Goal: Task Accomplishment & Management: Use online tool/utility

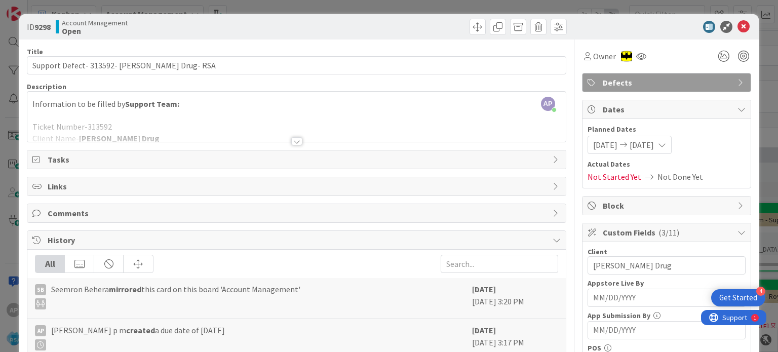
scroll to position [95, 0]
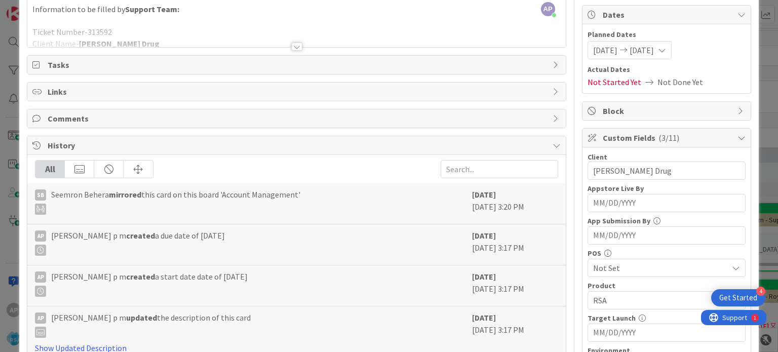
click at [293, 44] on div at bounding box center [296, 47] width 11 height 8
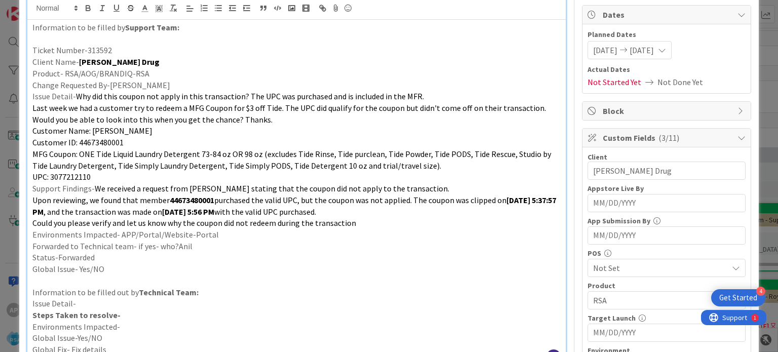
scroll to position [0, 0]
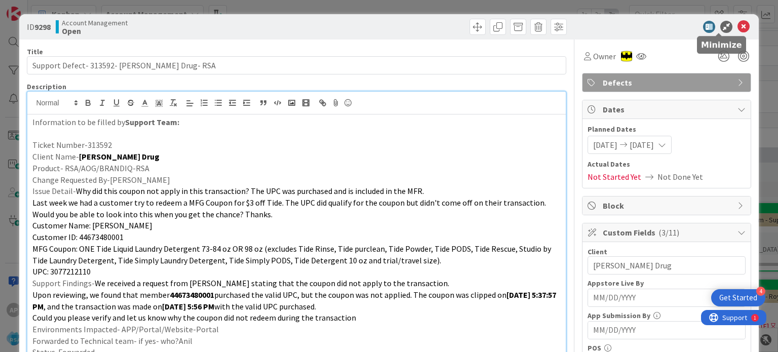
click at [737, 26] on icon at bounding box center [743, 27] width 12 height 12
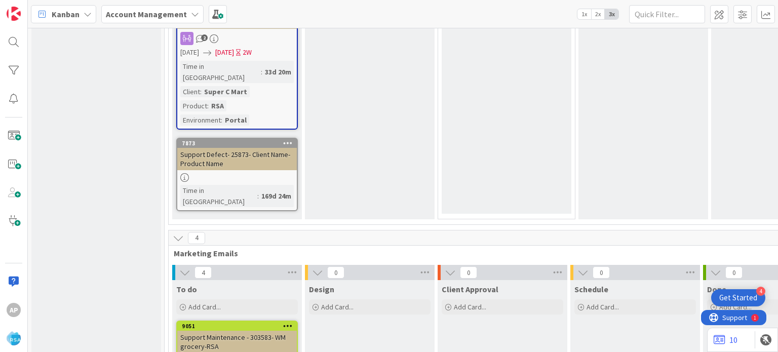
scroll to position [1550, 42]
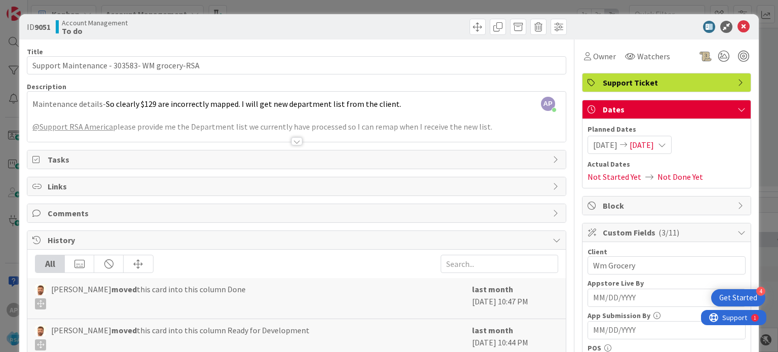
click at [292, 143] on div at bounding box center [296, 141] width 11 height 8
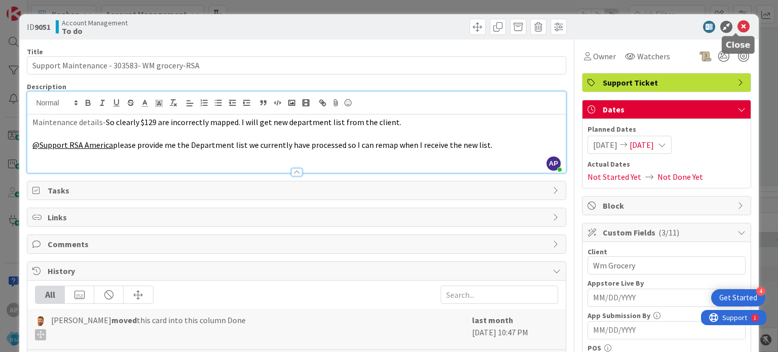
click at [737, 25] on icon at bounding box center [743, 27] width 12 height 12
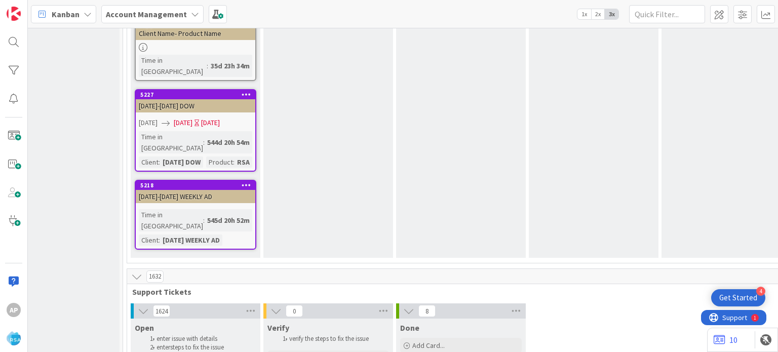
scroll to position [2001, 42]
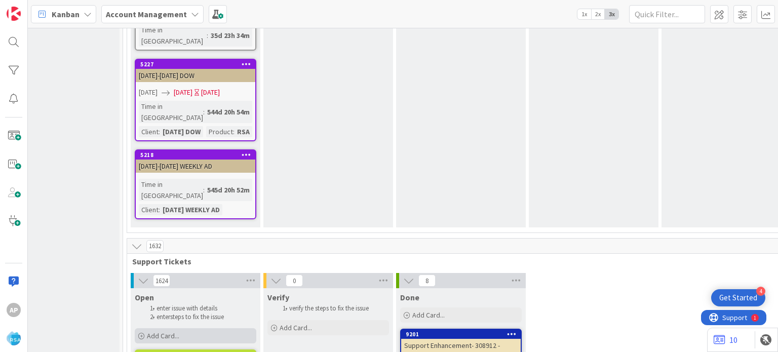
click at [171, 331] on span "Add Card..." at bounding box center [163, 335] width 32 height 9
type textarea "x"
type textarea "Support Defect- Ticket Number- Client Name- Product Name"
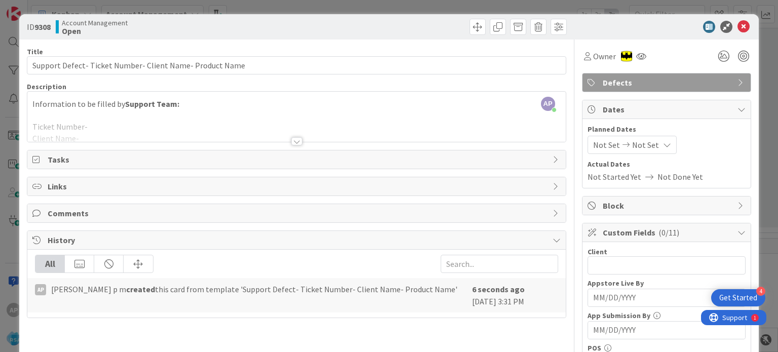
click at [291, 142] on div at bounding box center [296, 141] width 11 height 8
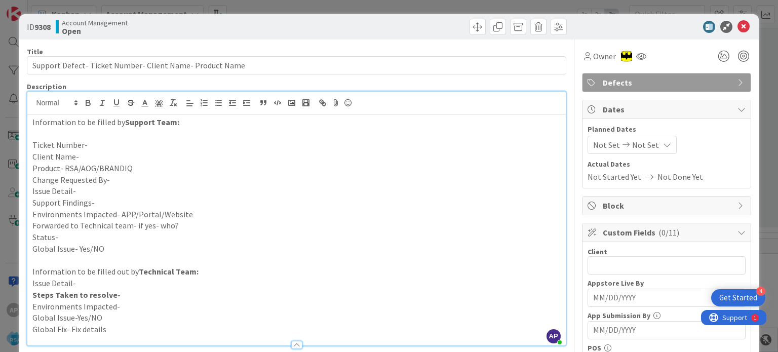
click at [138, 177] on p "Change Requested By-" at bounding box center [296, 180] width 528 height 12
click at [114, 203] on p "Support Findings-" at bounding box center [296, 203] width 528 height 12
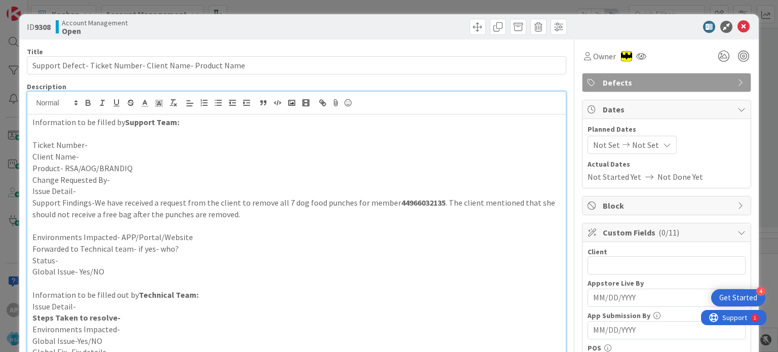
click at [107, 193] on p "Issue Detail-" at bounding box center [296, 191] width 528 height 12
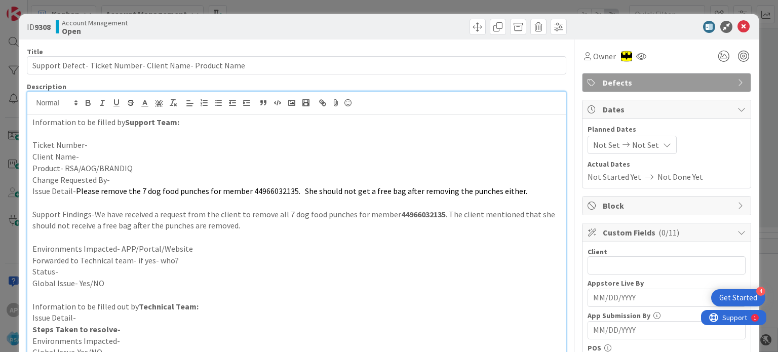
click at [41, 204] on p at bounding box center [296, 203] width 528 height 12
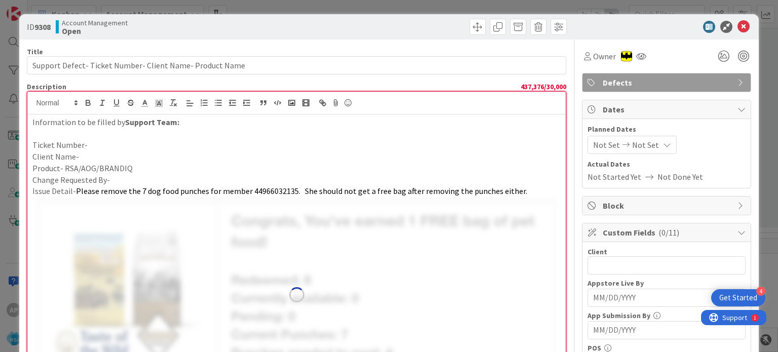
scroll to position [83, 0]
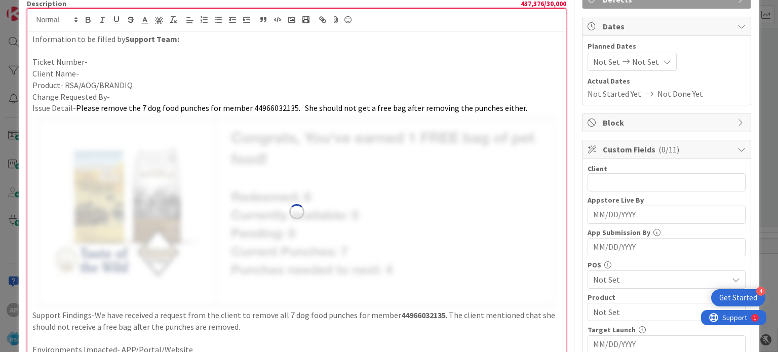
click at [132, 232] on img at bounding box center [296, 211] width 528 height 195
click at [111, 176] on img at bounding box center [296, 211] width 528 height 195
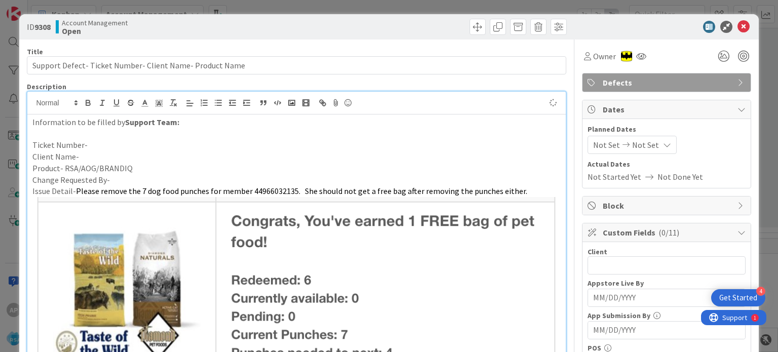
scroll to position [141, 0]
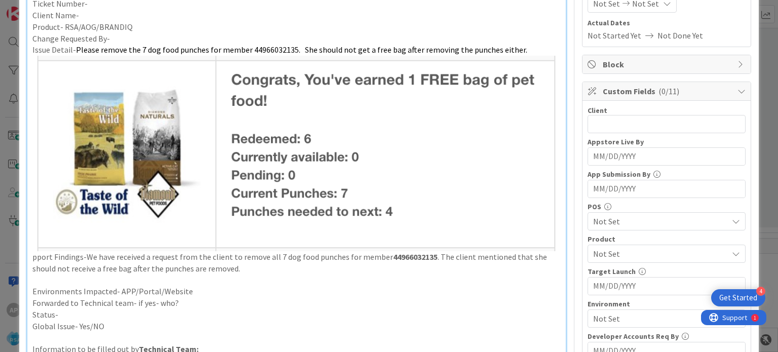
click at [126, 197] on img at bounding box center [296, 153] width 528 height 195
click at [140, 162] on img at bounding box center [296, 153] width 528 height 195
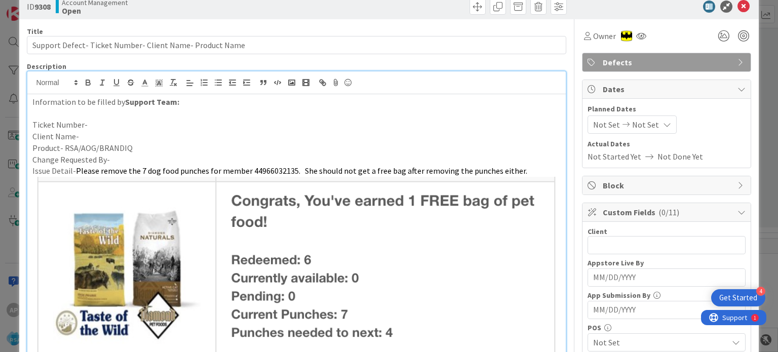
scroll to position [20, 0]
click at [137, 158] on p "Change Requested By-" at bounding box center [296, 160] width 528 height 12
click at [139, 149] on p "Product- RSA/AOG/BRANDIQ" at bounding box center [296, 148] width 528 height 12
click at [113, 138] on p "Client Name-" at bounding box center [296, 137] width 528 height 12
click at [89, 119] on p "Ticket Number-" at bounding box center [296, 125] width 528 height 12
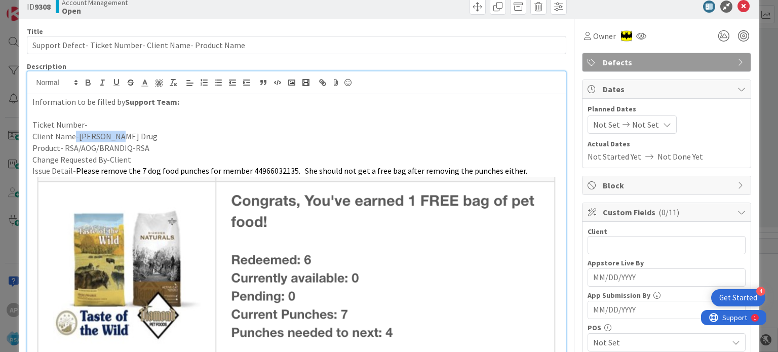
drag, startPoint x: 113, startPoint y: 136, endPoint x: 75, endPoint y: 139, distance: 38.6
click at [75, 139] on p "Client Name-[PERSON_NAME] Drug" at bounding box center [296, 137] width 528 height 12
copy p "[PERSON_NAME] Drug"
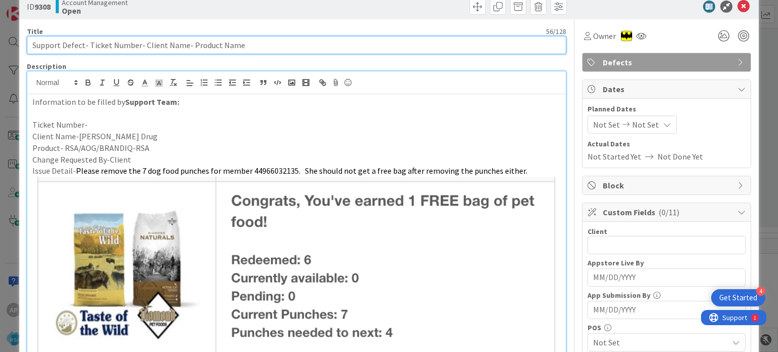
drag, startPoint x: 140, startPoint y: 44, endPoint x: 183, endPoint y: 50, distance: 42.9
click at [183, 50] on input "Support Defect- Ticket Number- Client Name- Product Name" at bounding box center [296, 45] width 539 height 18
paste input "[PERSON_NAME] Drug"
drag, startPoint x: 88, startPoint y: 45, endPoint x: 137, endPoint y: 48, distance: 49.2
click at [137, 48] on input "Support Defect- Ticket Number- [PERSON_NAME] Drug- Product Name" at bounding box center [296, 45] width 539 height 18
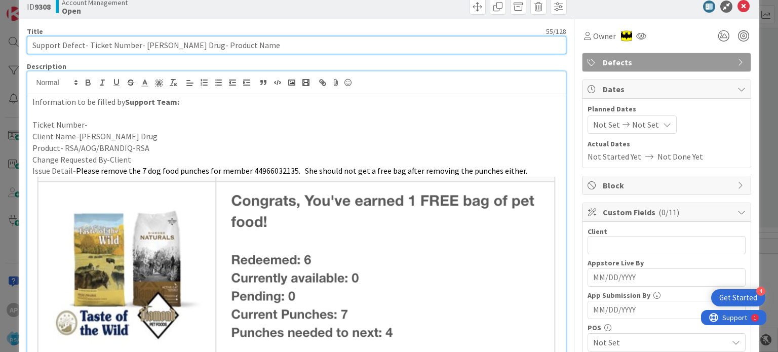
paste input "#313899"
click at [93, 47] on input "Support Defect- #313899- [PERSON_NAME] Drug- Product Name" at bounding box center [296, 45] width 539 height 18
click at [101, 45] on input "Support Defect- 313899- [PERSON_NAME] Drug- Product Name" at bounding box center [296, 45] width 539 height 18
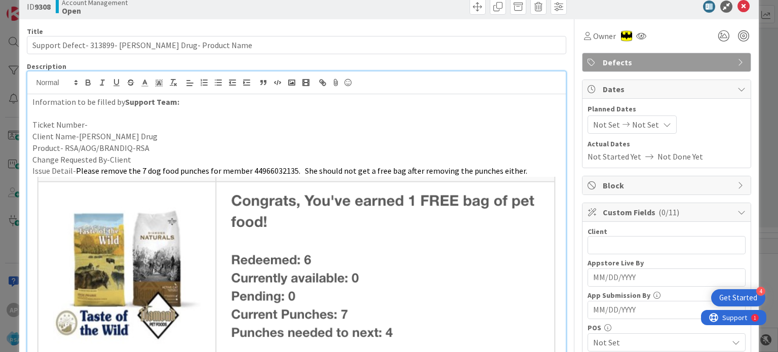
click at [99, 122] on p "Ticket Number-" at bounding box center [296, 125] width 528 height 12
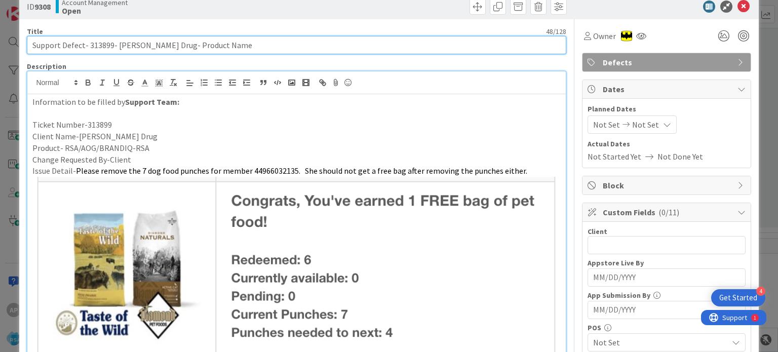
drag, startPoint x: 203, startPoint y: 49, endPoint x: 158, endPoint y: 50, distance: 44.6
click at [158, 50] on input "Support Defect- 313899- [PERSON_NAME] Drug- Product Name" at bounding box center [296, 45] width 539 height 18
type input "Support Defect- 313899- [PERSON_NAME] Drug- RSA"
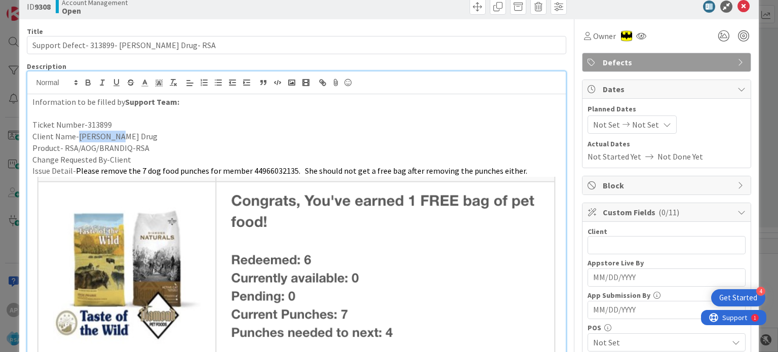
drag, startPoint x: 115, startPoint y: 138, endPoint x: 75, endPoint y: 135, distance: 40.1
click at [75, 135] on p "Client Name-[PERSON_NAME] Drug" at bounding box center [296, 137] width 528 height 12
copy p "[PERSON_NAME] Drug"
click at [614, 234] on div "Client 0 / 32" at bounding box center [666, 231] width 158 height 9
click at [608, 241] on input "text" at bounding box center [666, 245] width 158 height 18
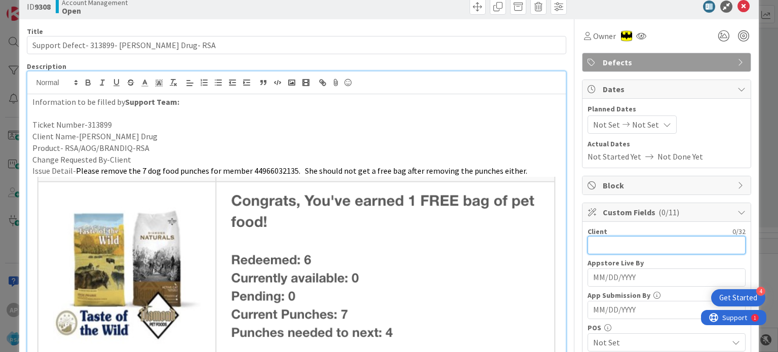
paste input "[PERSON_NAME] Drug"
type input "[PERSON_NAME] Drug"
click at [594, 127] on span "Not Set" at bounding box center [606, 124] width 27 height 12
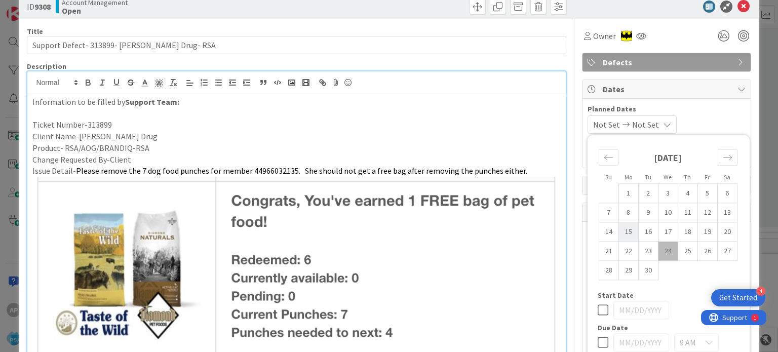
click at [620, 231] on td "15" at bounding box center [628, 231] width 20 height 19
type input "[DATE]"
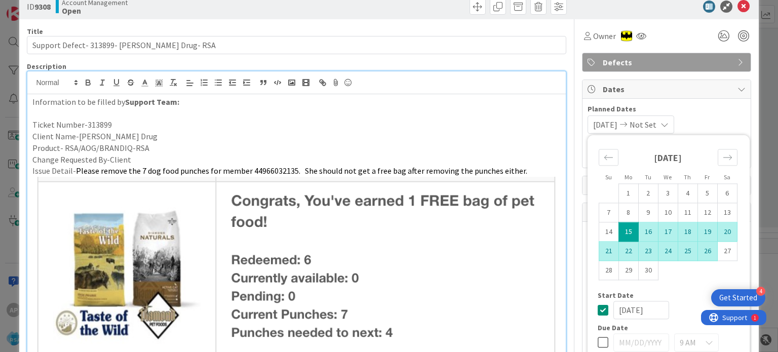
click at [706, 257] on td "26" at bounding box center [707, 251] width 20 height 19
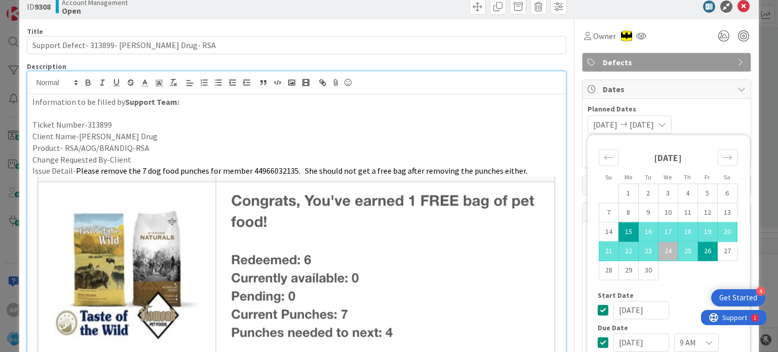
type input "[DATE]"
click at [404, 121] on p "Ticket Number-313899" at bounding box center [296, 125] width 528 height 12
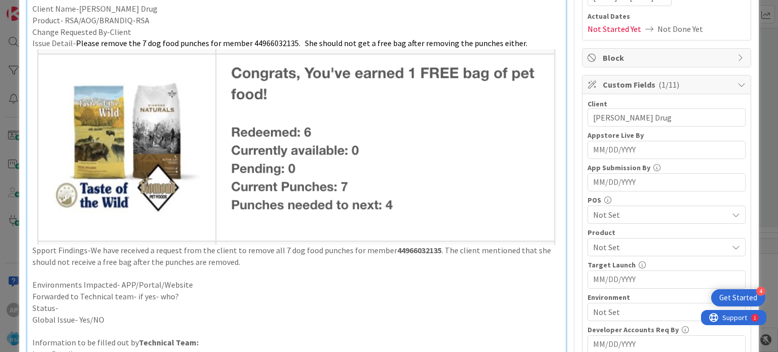
scroll to position [148, 0]
click at [597, 248] on span "Not Set" at bounding box center [660, 247] width 135 height 12
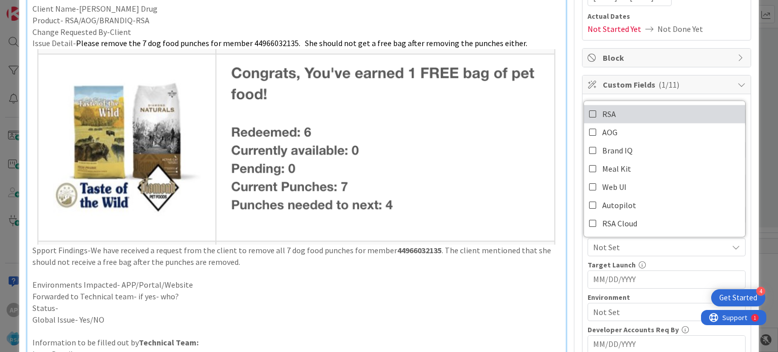
click at [589, 111] on icon at bounding box center [593, 113] width 8 height 15
click at [496, 268] on p at bounding box center [296, 274] width 528 height 12
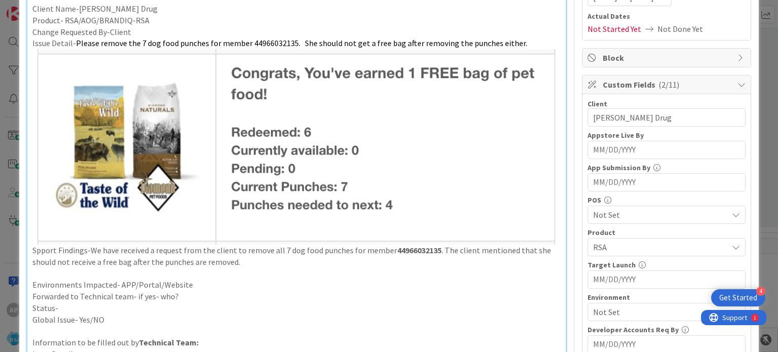
click at [599, 307] on span "Not Set" at bounding box center [660, 312] width 135 height 12
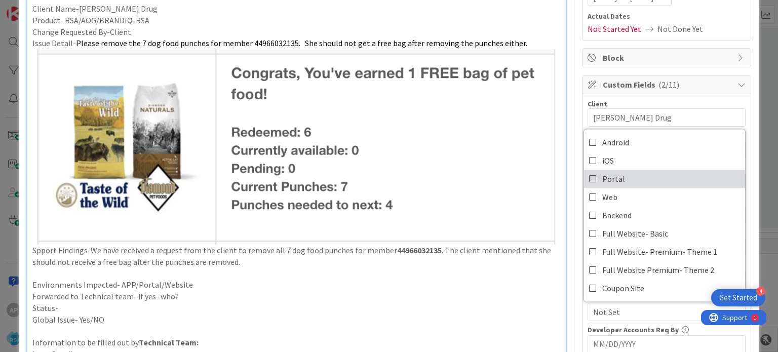
drag, startPoint x: 608, startPoint y: 180, endPoint x: 523, endPoint y: 329, distance: 171.9
click at [608, 180] on span "Portal" at bounding box center [613, 178] width 23 height 15
click at [517, 314] on p "Global Issue- Yes/NO" at bounding box center [296, 320] width 528 height 12
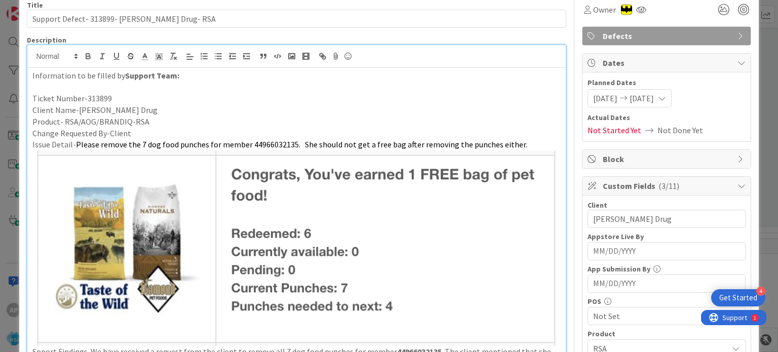
scroll to position [0, 0]
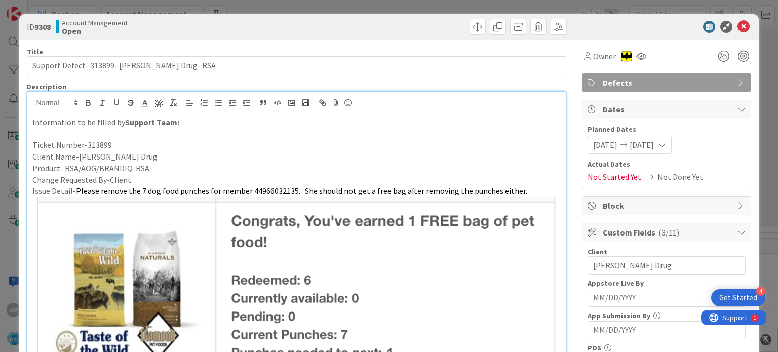
click at [99, 135] on p at bounding box center [296, 134] width 528 height 12
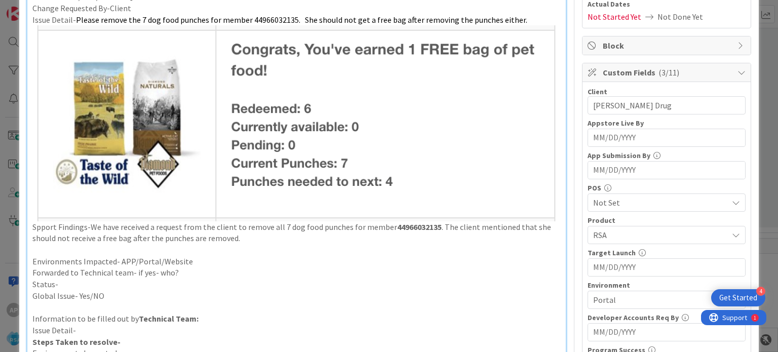
scroll to position [161, 0]
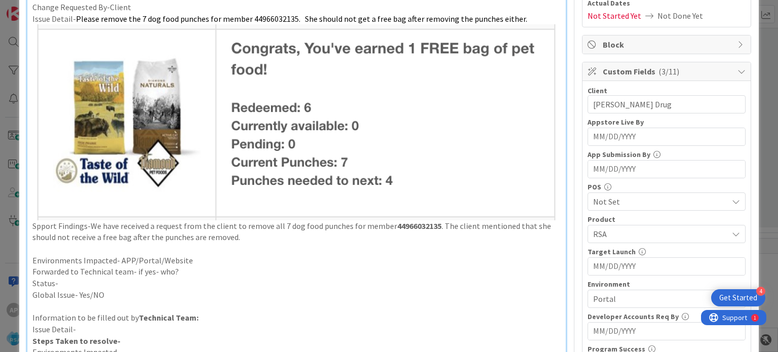
click at [32, 226] on p "Spport Findings-We have received a request from the client to remove all 7 dog …" at bounding box center [296, 133] width 528 height 219
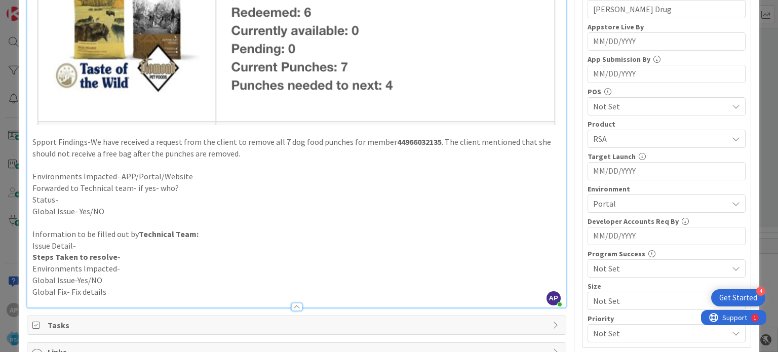
scroll to position [257, 0]
click at [75, 196] on p "Status-" at bounding box center [296, 199] width 528 height 12
click at [192, 187] on p "Forwarded to Technical team- if yes- who?" at bounding box center [296, 188] width 528 height 12
click at [207, 175] on p "Environments Impacted- APP/Portal/Website" at bounding box center [296, 176] width 528 height 12
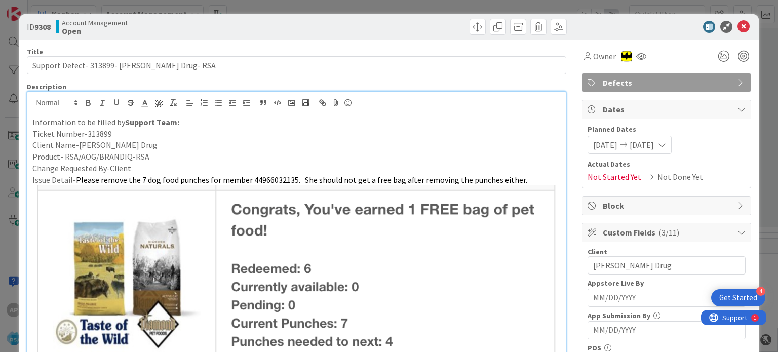
click at [97, 137] on p "Ticket Number-313899" at bounding box center [296, 134] width 528 height 12
copy p "313899"
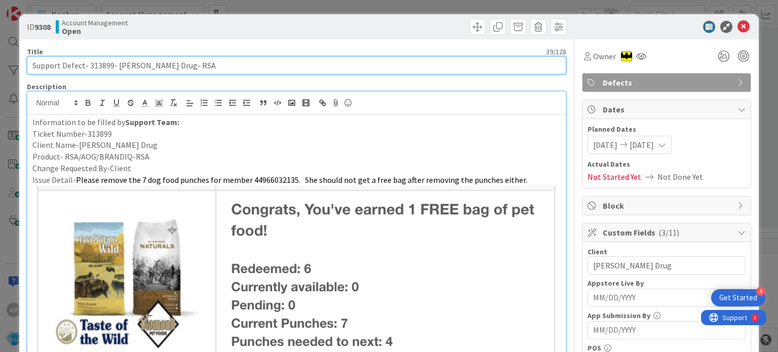
drag, startPoint x: 153, startPoint y: 67, endPoint x: 116, endPoint y: 65, distance: 37.0
click at [116, 65] on input "Support Defect- 313899- [PERSON_NAME] Drug- RSA" at bounding box center [296, 65] width 539 height 18
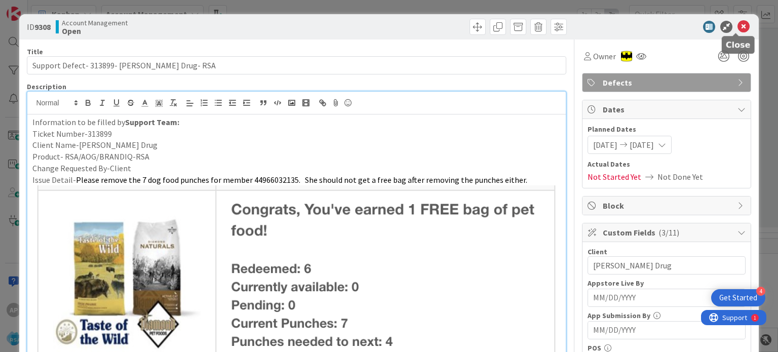
click at [737, 24] on icon at bounding box center [743, 27] width 12 height 12
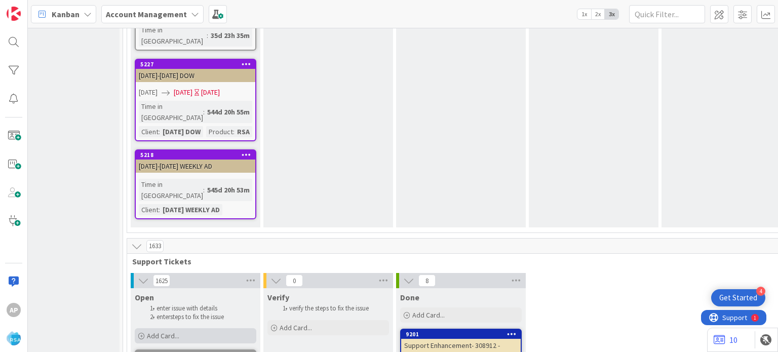
click at [167, 331] on span "Add Card..." at bounding box center [163, 335] width 32 height 9
type textarea "x"
type textarea "Support Maintenance - Ticket Number-"
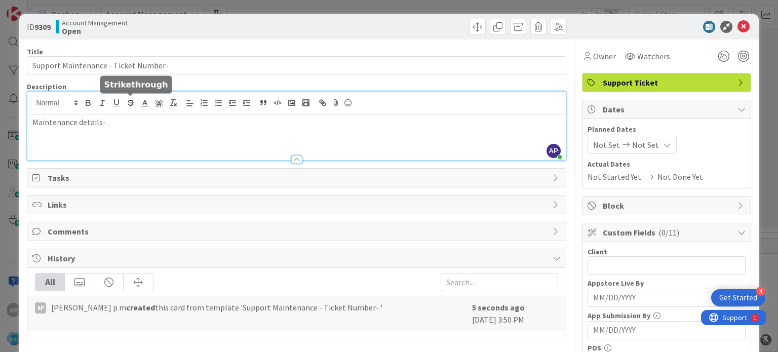
click at [124, 101] on div "AP [PERSON_NAME] p m just joined Maintenance details-" at bounding box center [296, 126] width 538 height 68
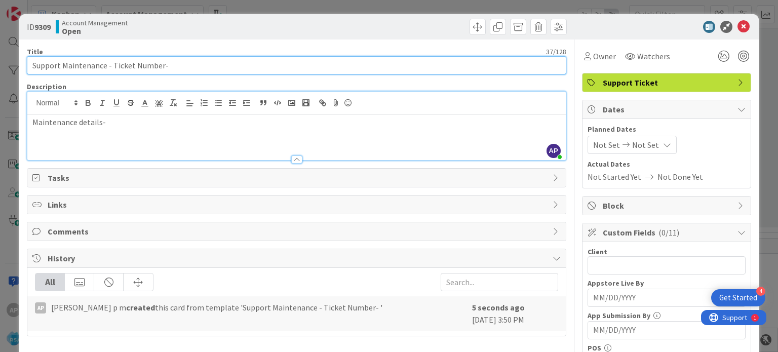
drag, startPoint x: 160, startPoint y: 67, endPoint x: 114, endPoint y: 70, distance: 46.2
click at [114, 70] on input "Support Maintenance - Ticket Number-" at bounding box center [296, 65] width 539 height 18
paste input "#313943"
click at [113, 68] on input "Support Maintenance - #313943-" at bounding box center [296, 65] width 539 height 18
click at [157, 68] on input "Support Maintenance - 313943-" at bounding box center [296, 65] width 539 height 18
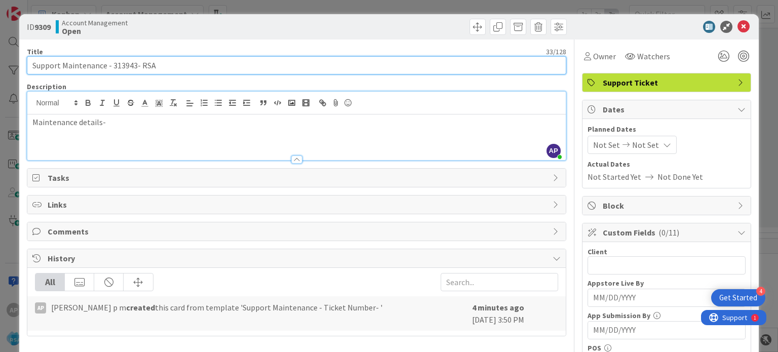
click at [113, 66] on input "Support Maintenance - 313943- RSA" at bounding box center [296, 65] width 539 height 18
paste input "Lowes Market"
click at [113, 72] on input "Support Maintenance - Lowes Market -313943- RSA" at bounding box center [296, 65] width 539 height 18
type input "Support Maintenance - Lowes Market -313943- RSA"
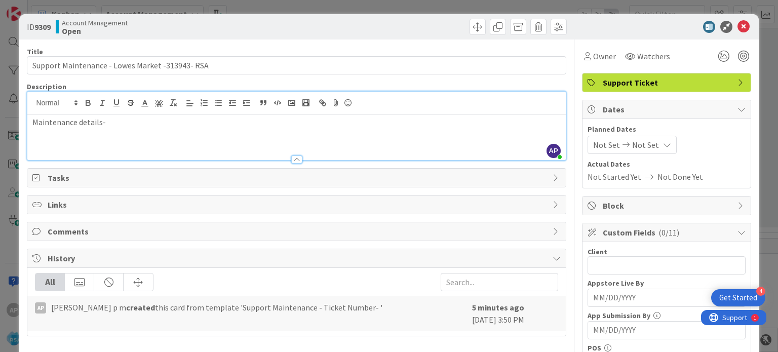
click at [138, 129] on div "Maintenance details-" at bounding box center [296, 137] width 538 height 46
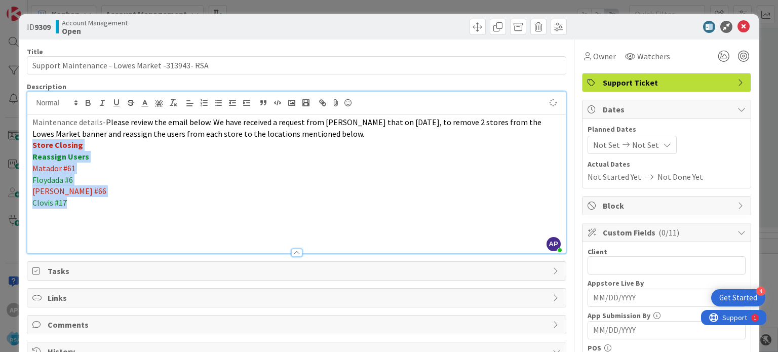
drag, startPoint x: 95, startPoint y: 200, endPoint x: 28, endPoint y: 148, distance: 84.1
click at [28, 148] on div "Maintenance details- Please review the email below. We have received a request …" at bounding box center [296, 183] width 538 height 139
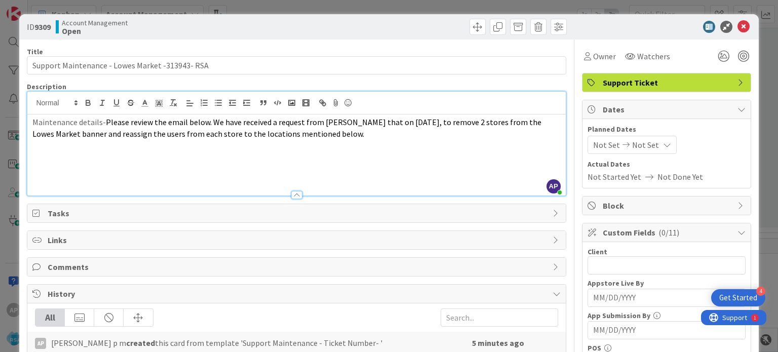
click at [81, 161] on p at bounding box center [296, 157] width 528 height 12
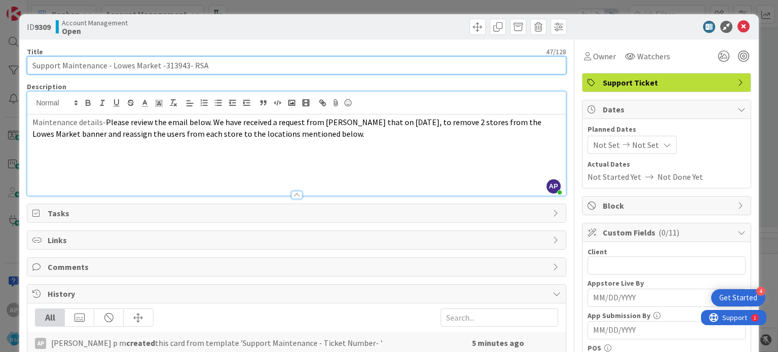
click at [159, 64] on input "Support Maintenance - Lowes Market -313943- RSA" at bounding box center [296, 65] width 539 height 18
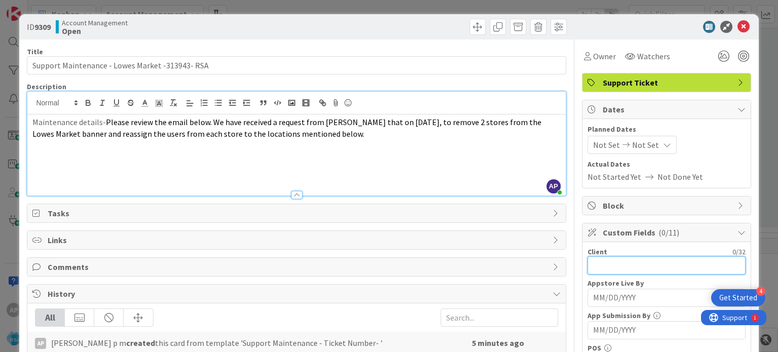
click at [636, 259] on input "text" at bounding box center [666, 265] width 158 height 18
paste input "Lowes Market"
type input "Lowes Market"
click at [603, 143] on span "Not Set" at bounding box center [606, 145] width 27 height 12
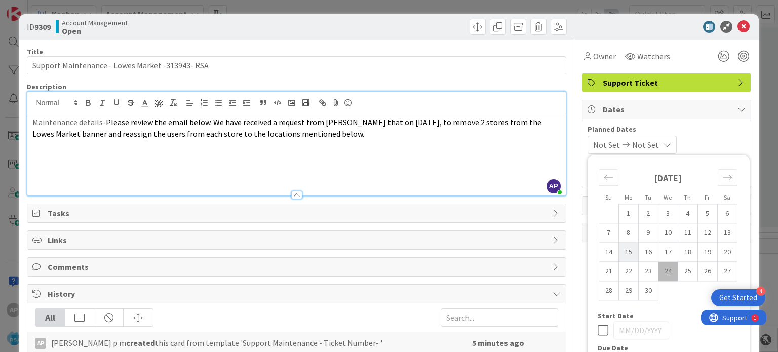
click at [622, 255] on td "15" at bounding box center [628, 252] width 20 height 19
type input "[DATE]"
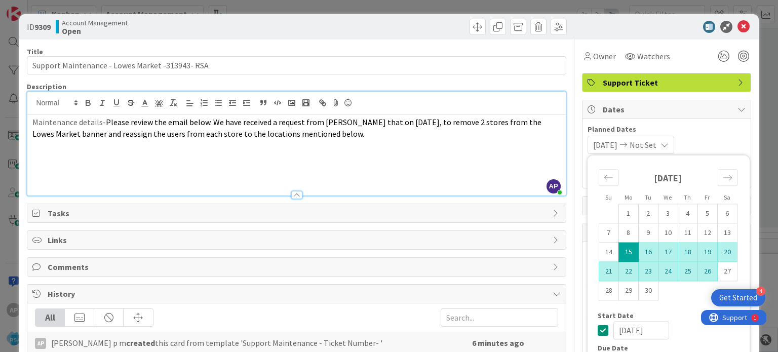
click at [700, 269] on td "26" at bounding box center [707, 271] width 20 height 19
type input "[DATE]"
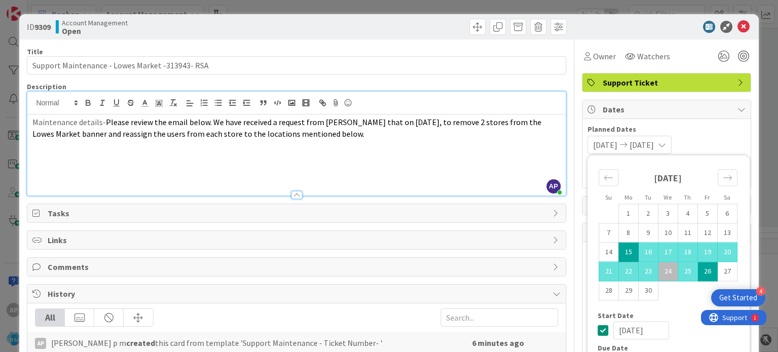
click at [499, 148] on p at bounding box center [296, 145] width 528 height 12
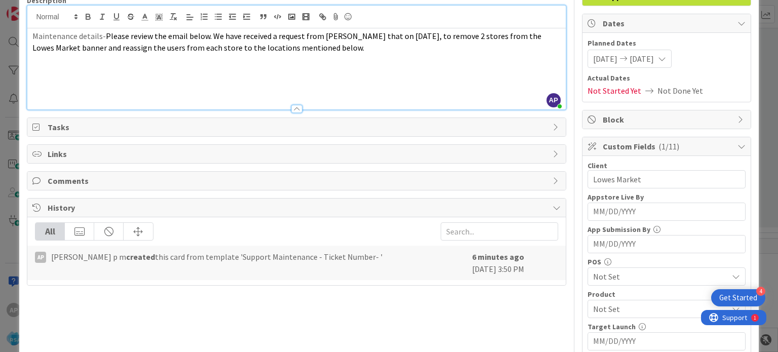
scroll to position [87, 0]
click at [599, 307] on span "Not Set" at bounding box center [660, 308] width 135 height 12
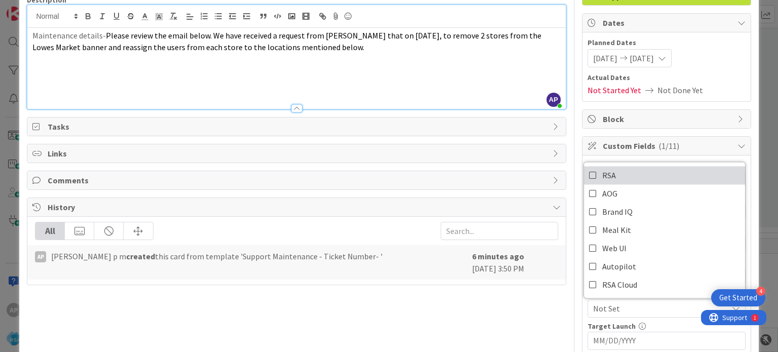
drag, startPoint x: 602, startPoint y: 176, endPoint x: 530, endPoint y: 291, distance: 135.3
click at [602, 176] on span "RSA" at bounding box center [609, 175] width 14 height 15
click at [529, 297] on div "Title 47 / 128 Support Maintenance - Lowes Market -313943- RSA Description AP […" at bounding box center [296, 293] width 539 height 680
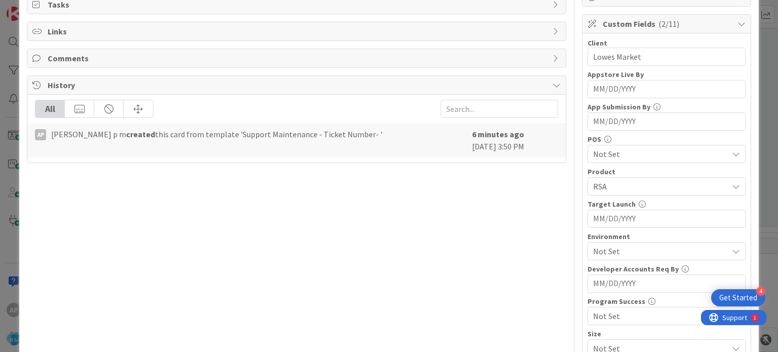
scroll to position [212, 0]
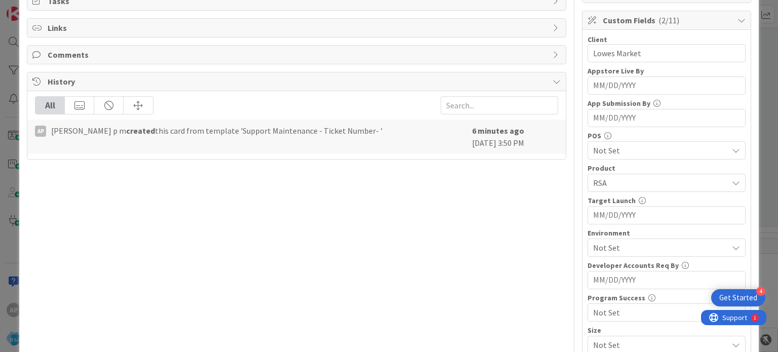
click at [593, 242] on span "Not Set" at bounding box center [660, 248] width 135 height 12
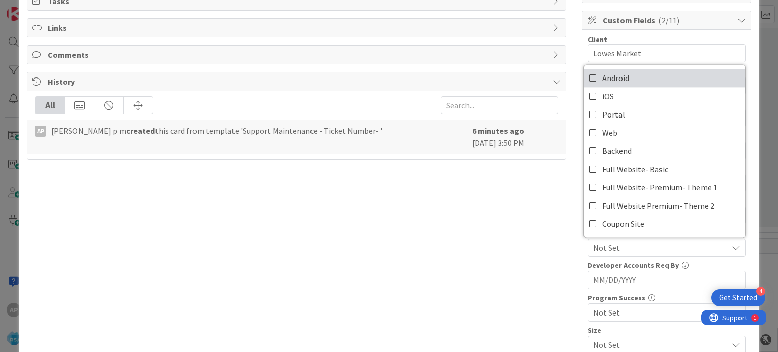
click at [592, 78] on link "Android" at bounding box center [664, 78] width 161 height 18
click at [495, 277] on div "Title 47 / 128 Support Maintenance - Lowes Market -313943- RSA Description AP […" at bounding box center [296, 167] width 539 height 680
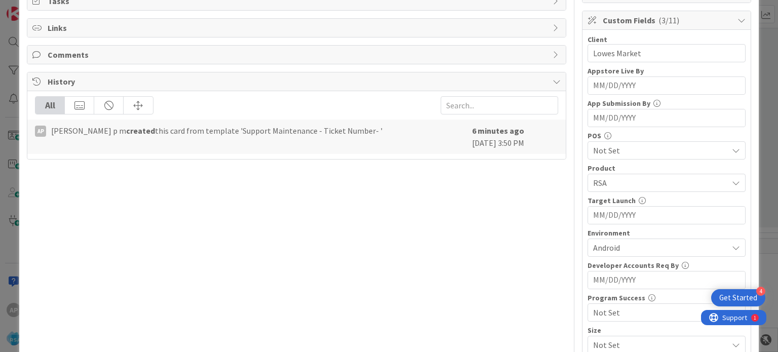
scroll to position [0, 0]
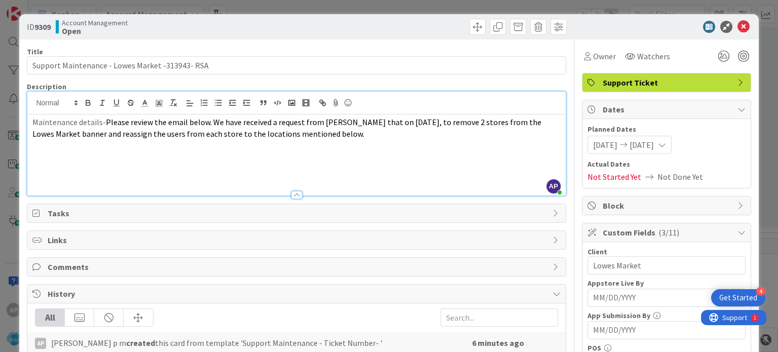
click at [60, 161] on p at bounding box center [296, 157] width 528 height 12
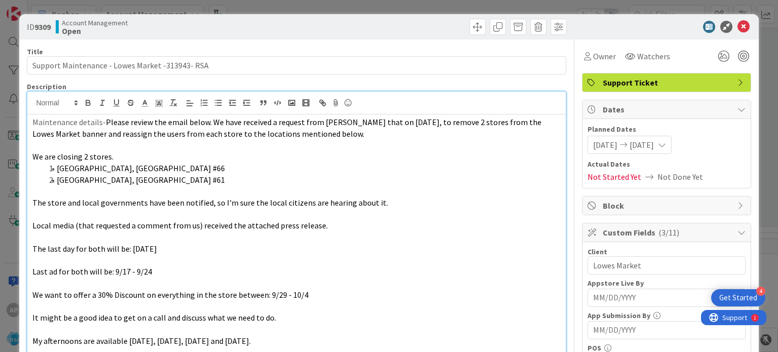
scroll to position [51, 0]
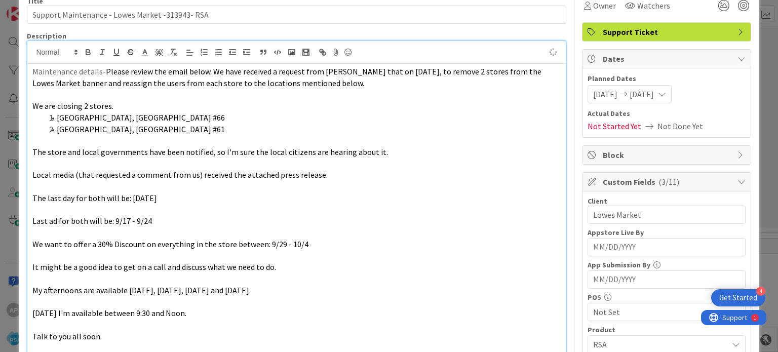
click at [65, 94] on p at bounding box center [296, 95] width 528 height 12
